Goal: Transaction & Acquisition: Purchase product/service

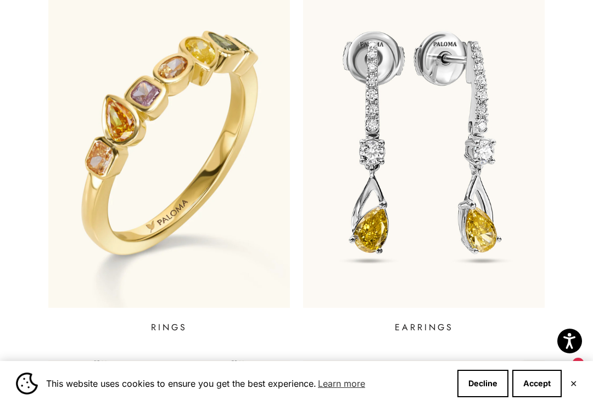
scroll to position [422, 0]
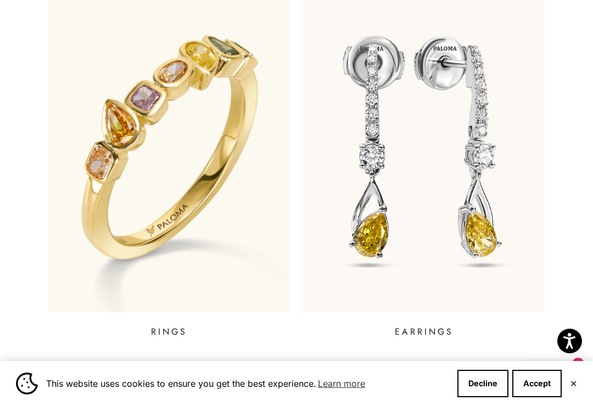
click at [196, 253] on img at bounding box center [168, 148] width 241 height 329
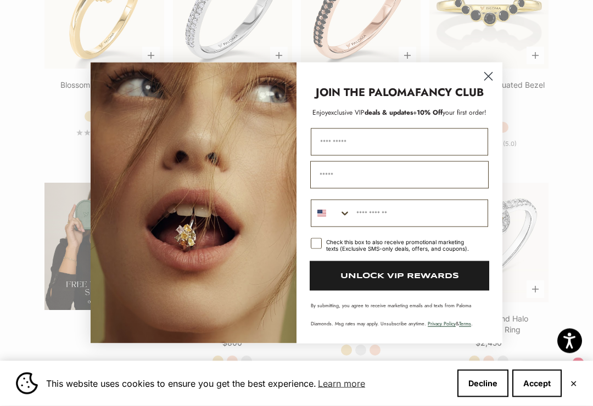
scroll to position [1561, 0]
click at [491, 81] on icon "Close dialog" at bounding box center [488, 77] width 8 height 8
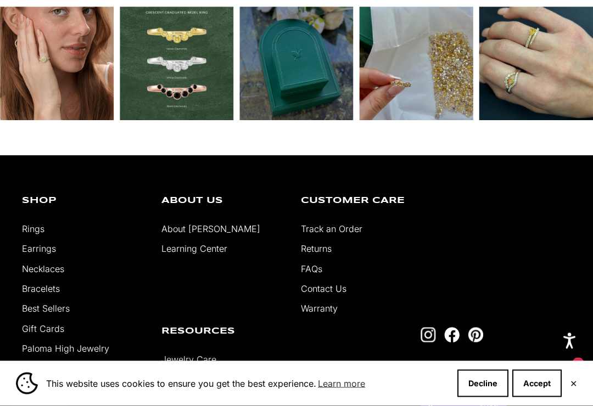
scroll to position [4407, 0]
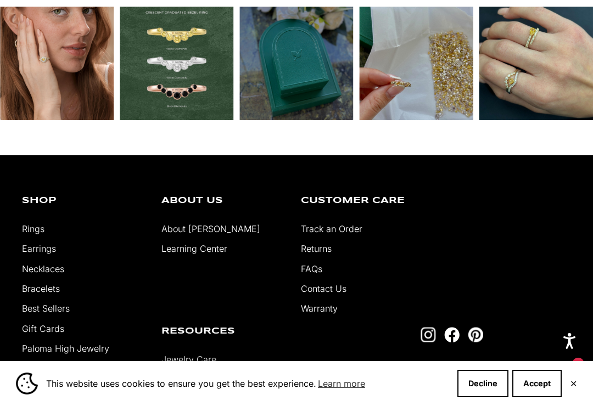
click at [40, 234] on link "Rings" at bounding box center [33, 228] width 22 height 11
